Goal: Information Seeking & Learning: Learn about a topic

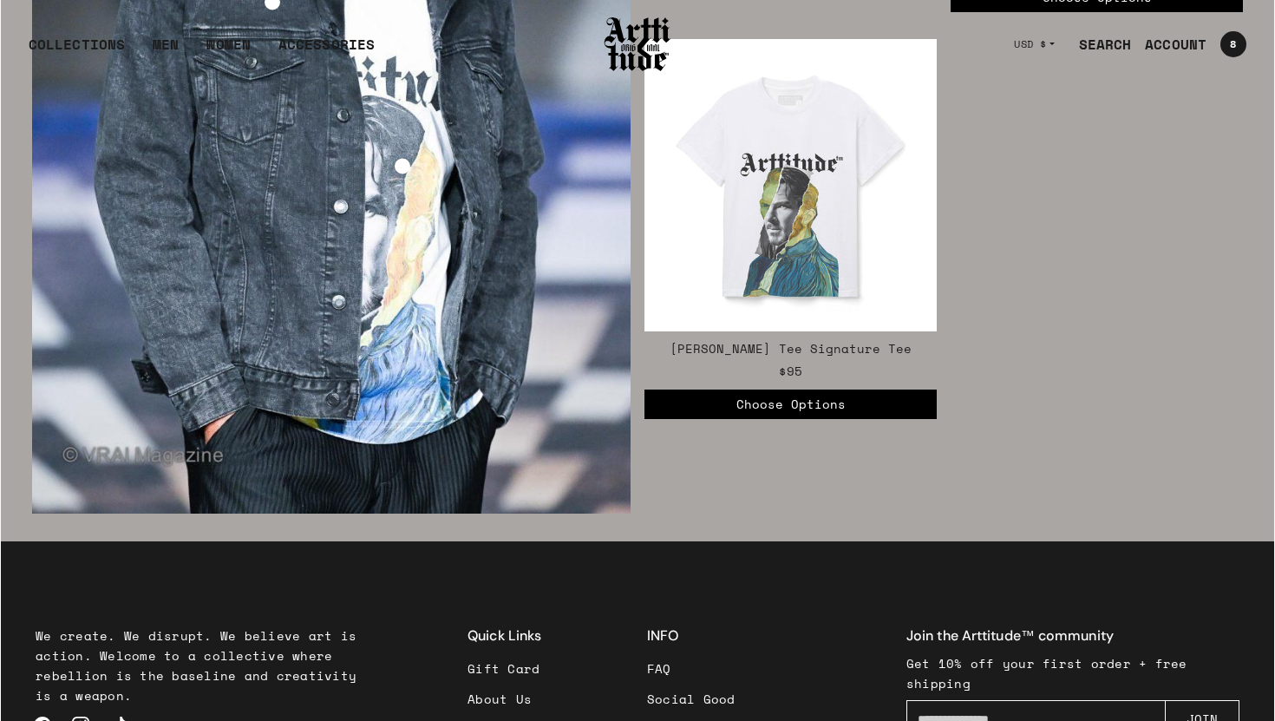
scroll to position [3120, 0]
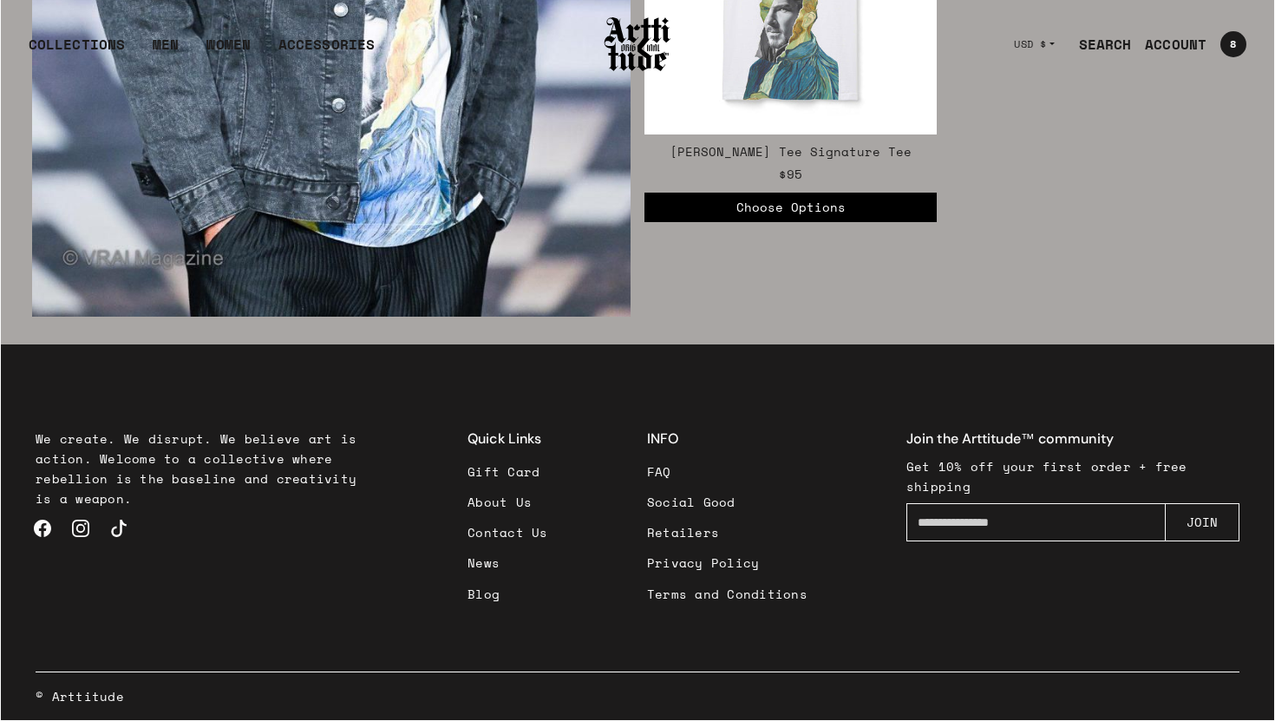
click at [492, 565] on link "News" at bounding box center [507, 562] width 81 height 30
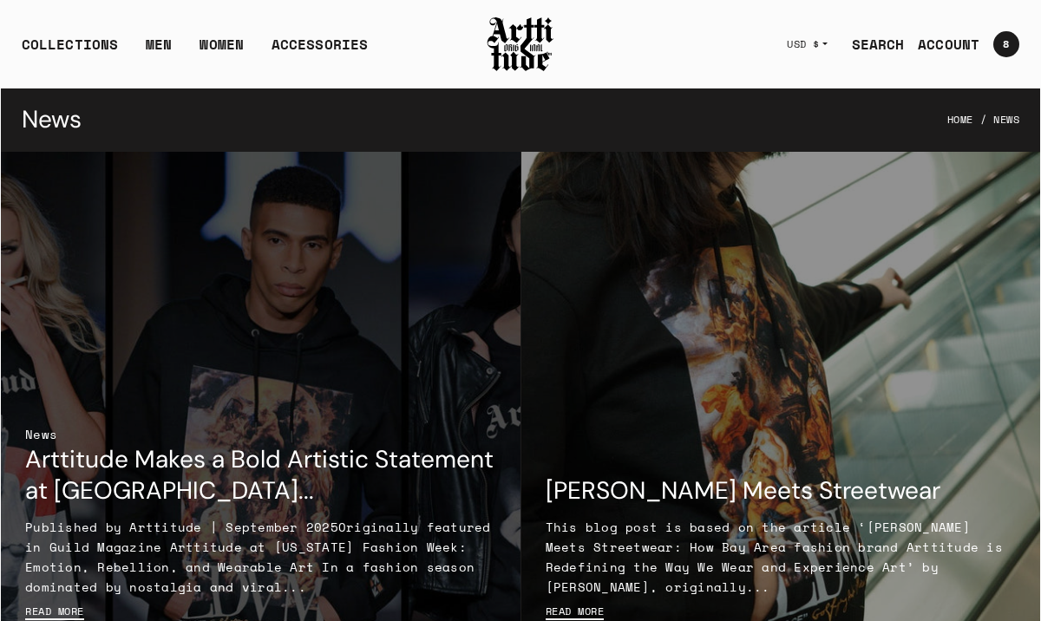
click at [307, 285] on div at bounding box center [261, 412] width 520 height 520
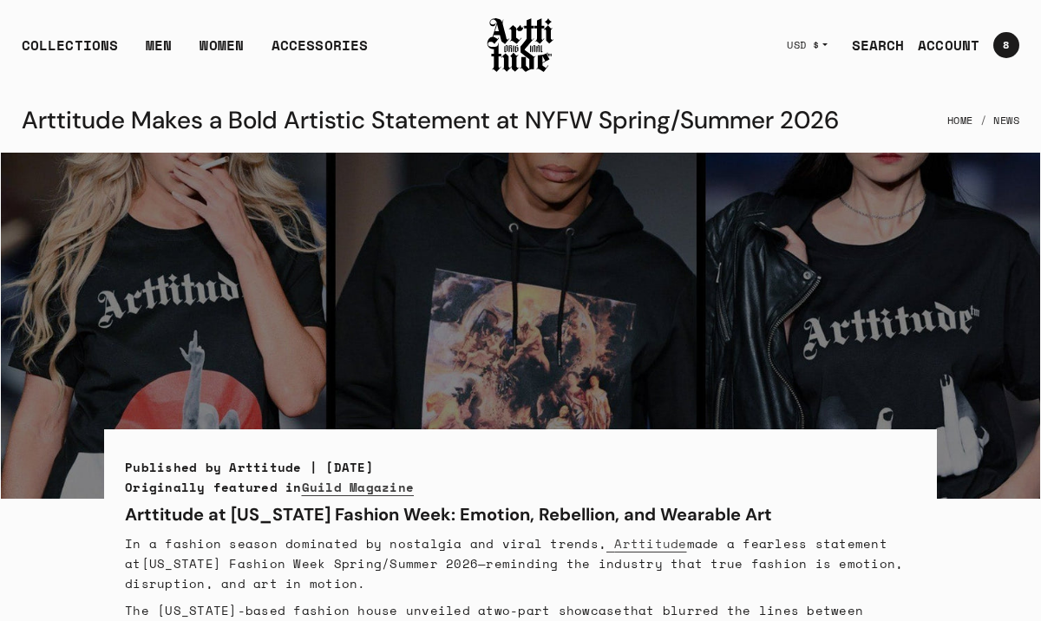
scroll to position [1212, 0]
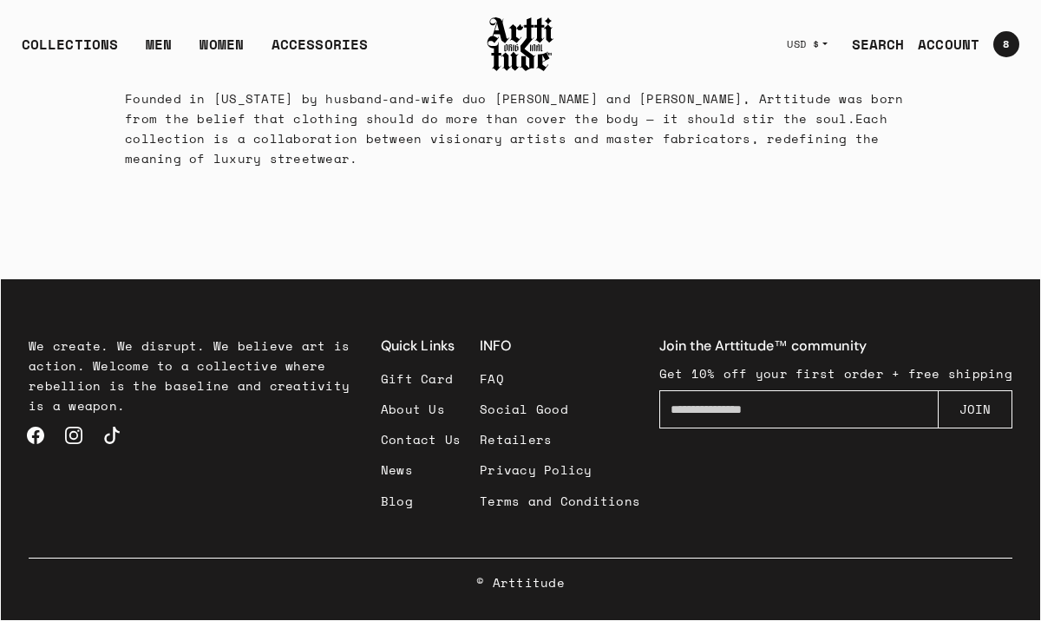
click at [406, 473] on link "News" at bounding box center [421, 469] width 81 height 30
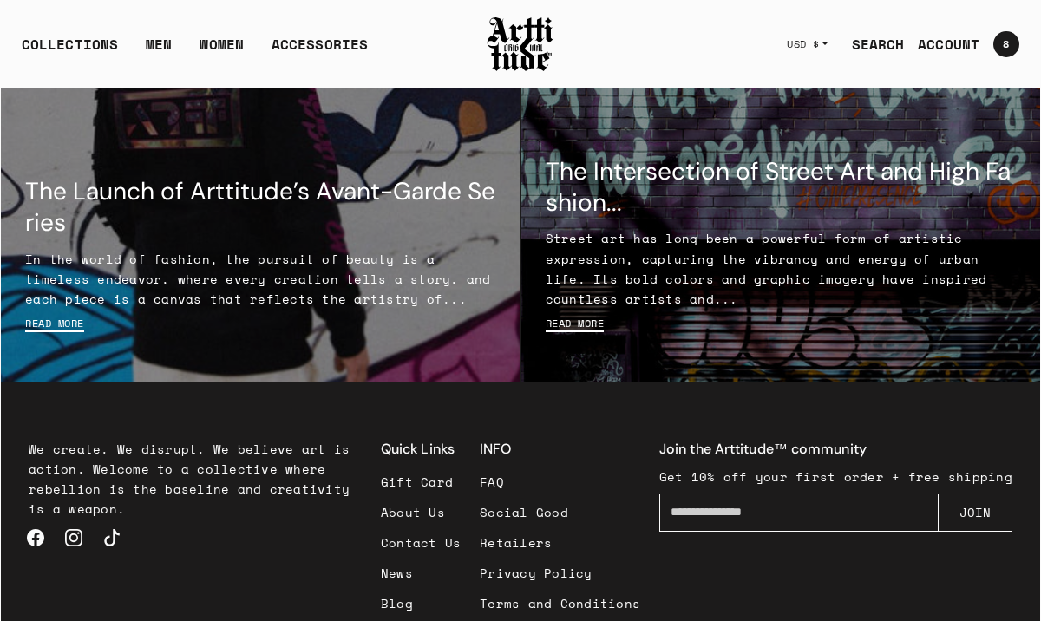
scroll to position [1951, 0]
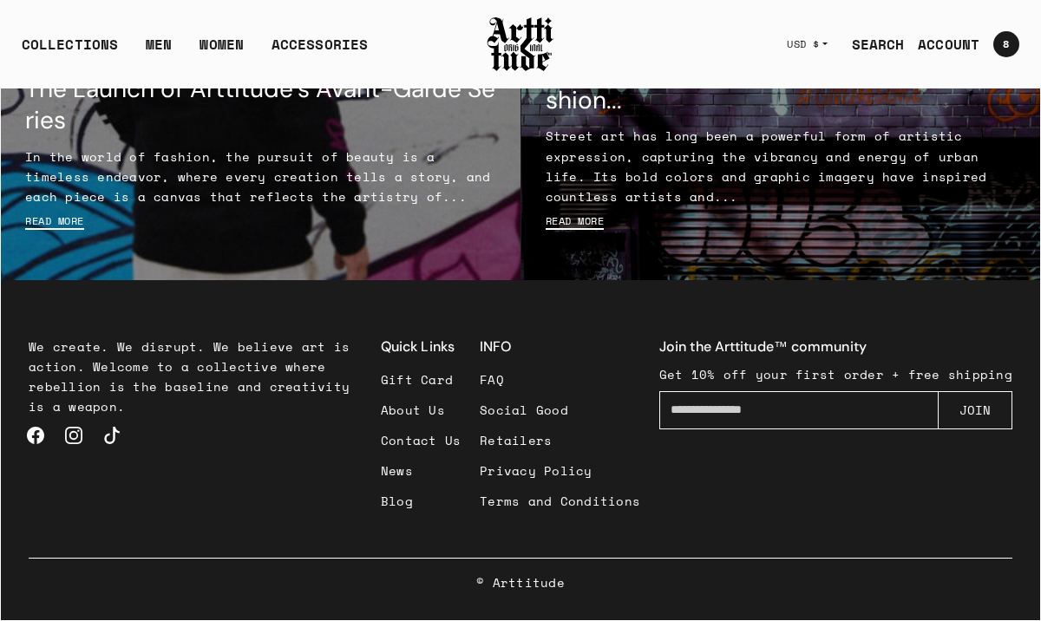
click at [400, 502] on link "Blog" at bounding box center [421, 501] width 81 height 30
